Goal: Task Accomplishment & Management: Use online tool/utility

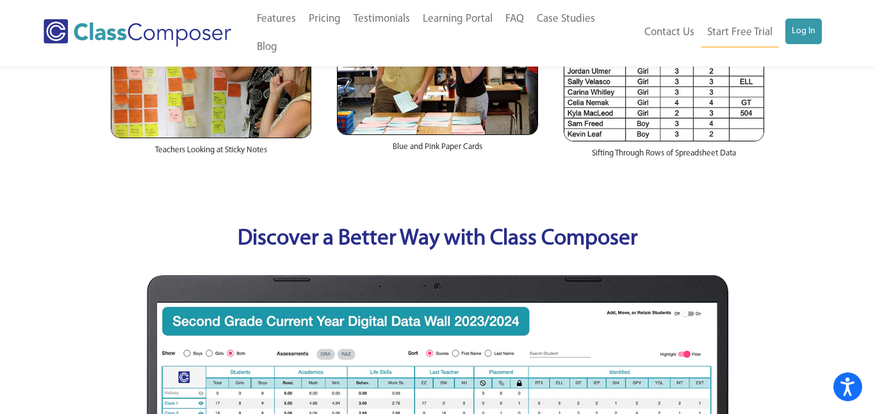
scroll to position [403, 0]
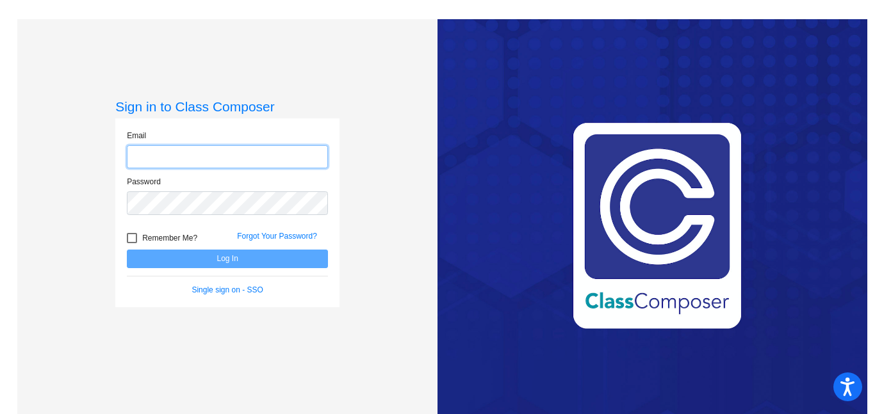
click at [151, 161] on input "email" at bounding box center [227, 157] width 201 height 24
type input "28mcdonald@nasdkids.org"
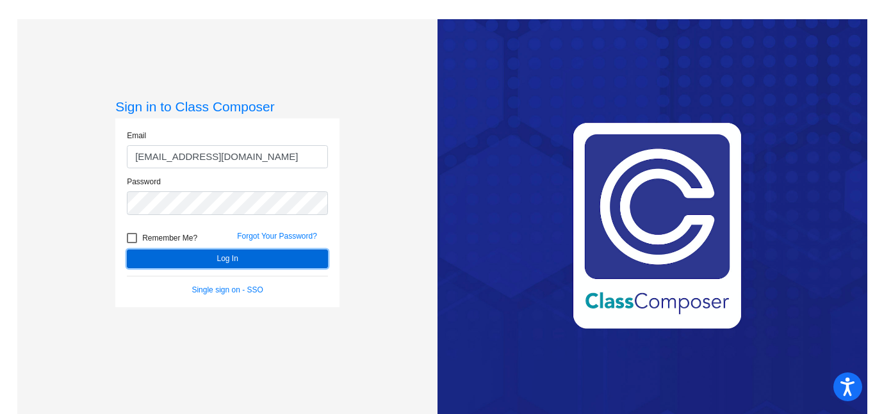
click at [197, 251] on button "Log In" at bounding box center [227, 259] width 201 height 19
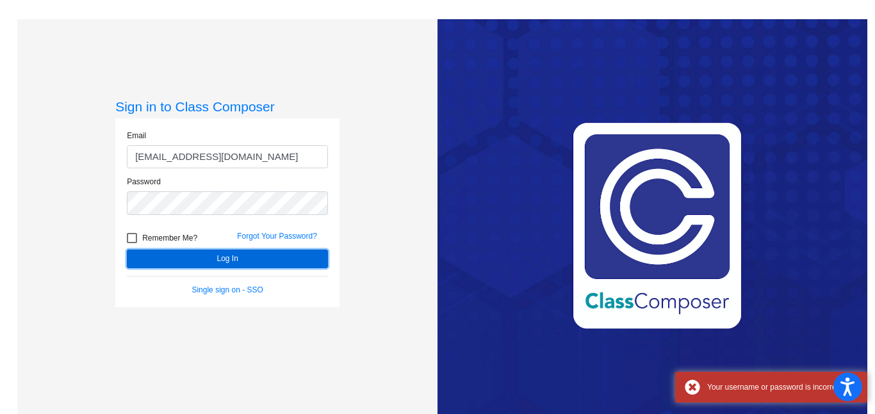
click at [202, 257] on button "Log In" at bounding box center [227, 259] width 201 height 19
